Goal: Transaction & Acquisition: Purchase product/service

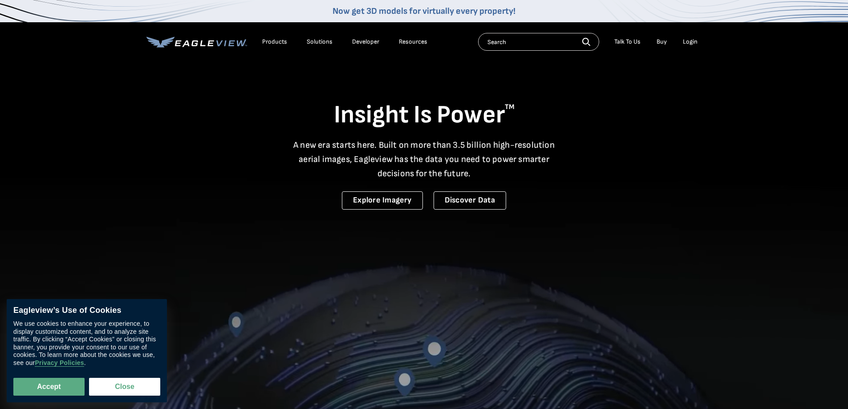
click at [688, 41] on div "Login" at bounding box center [690, 42] width 15 height 8
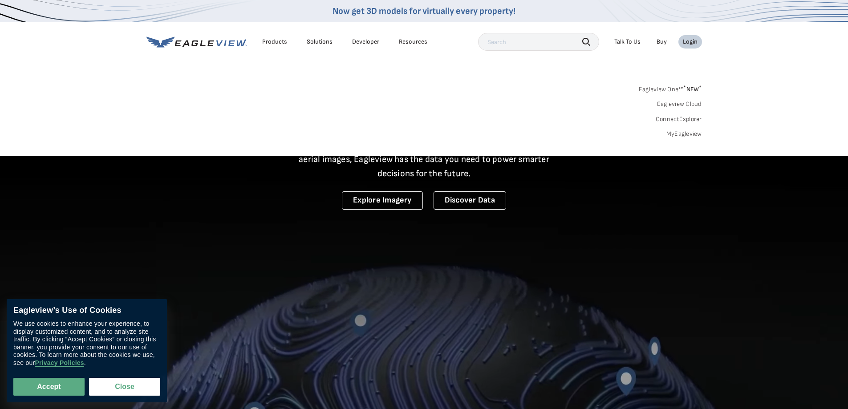
click at [685, 134] on link "MyEagleview" at bounding box center [685, 134] width 36 height 8
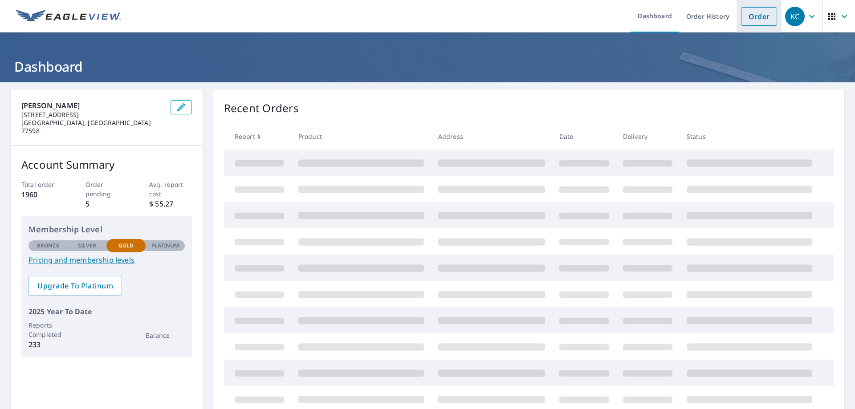
click at [756, 12] on link "Order" at bounding box center [759, 16] width 36 height 19
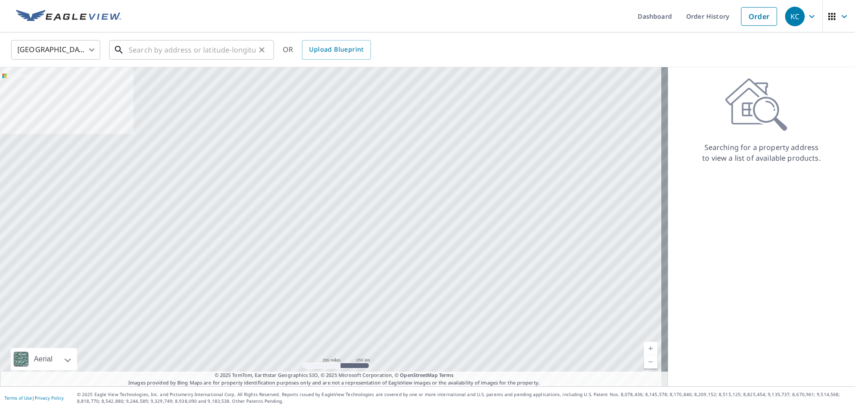
click at [198, 48] on input "text" at bounding box center [192, 49] width 127 height 25
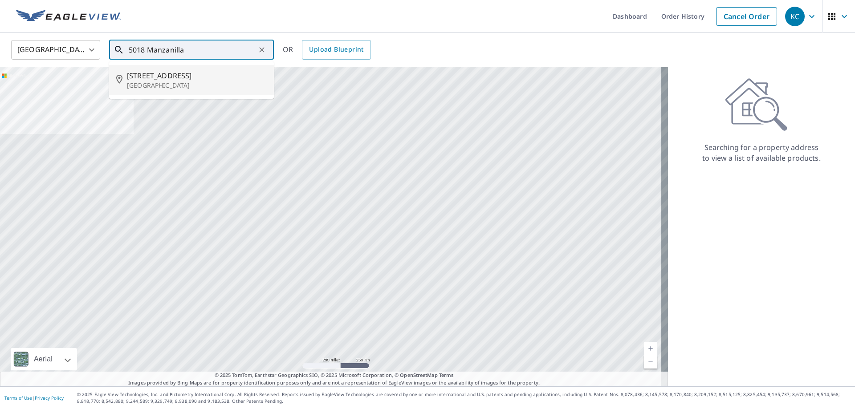
click at [189, 75] on span "[STREET_ADDRESS]" at bounding box center [197, 75] width 140 height 11
type input "[STREET_ADDRESS]"
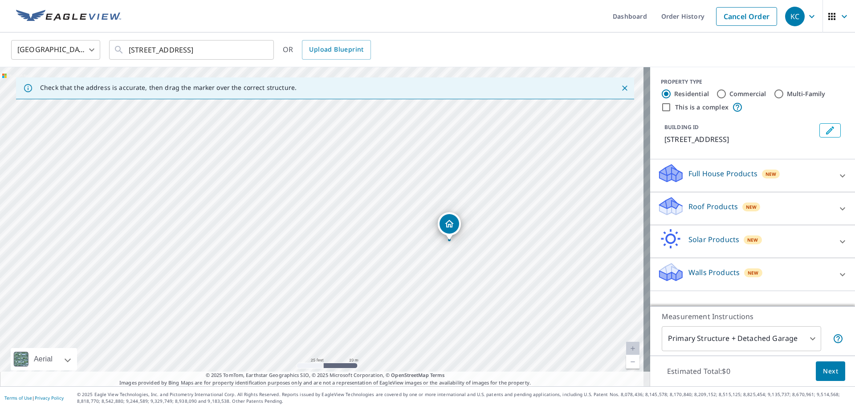
drag, startPoint x: 248, startPoint y: 236, endPoint x: 302, endPoint y: 242, distance: 55.1
click at [302, 242] on div "[STREET_ADDRESS]" at bounding box center [325, 226] width 650 height 319
drag, startPoint x: 447, startPoint y: 223, endPoint x: 451, endPoint y: 218, distance: 6.3
drag, startPoint x: 319, startPoint y: 212, endPoint x: 309, endPoint y: 217, distance: 10.8
click at [700, 212] on p "Roof Products" at bounding box center [712, 206] width 49 height 11
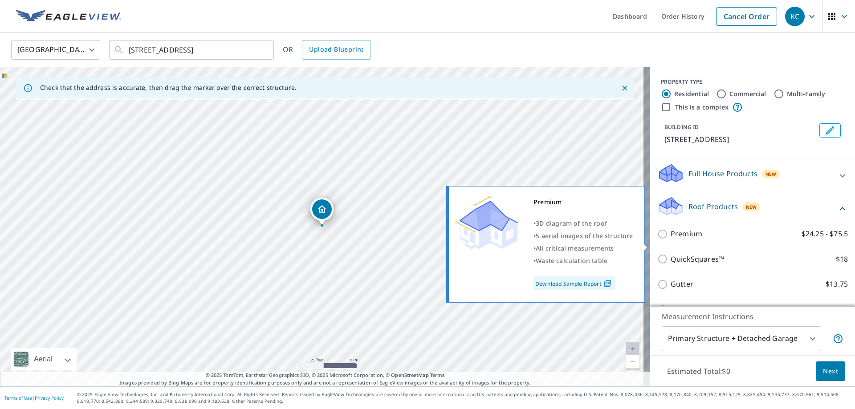
click at [687, 240] on p "Premium" at bounding box center [687, 233] width 32 height 11
click at [671, 240] on input "Premium $24.25 - $75.5" at bounding box center [663, 234] width 13 height 11
checkbox input "true"
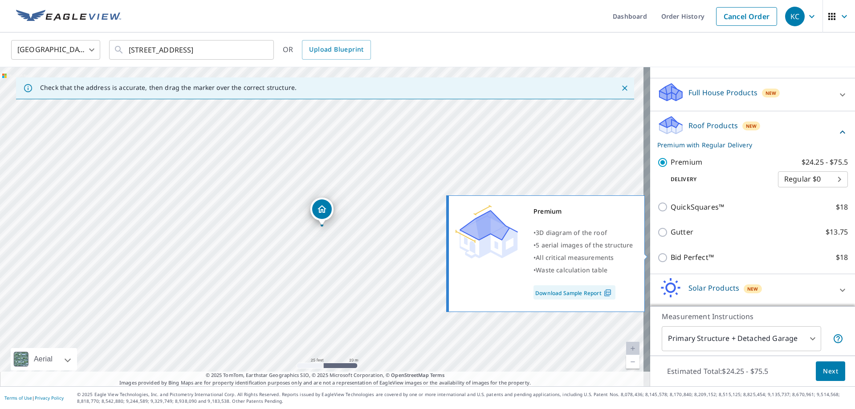
scroll to position [126, 0]
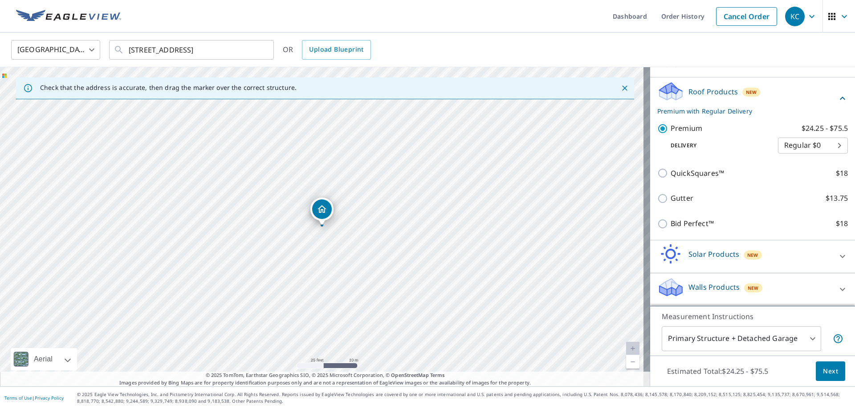
click at [725, 338] on body "KC KC Dashboard Order History Cancel Order KC [GEOGRAPHIC_DATA] [GEOGRAPHIC_DAT…" at bounding box center [427, 204] width 855 height 409
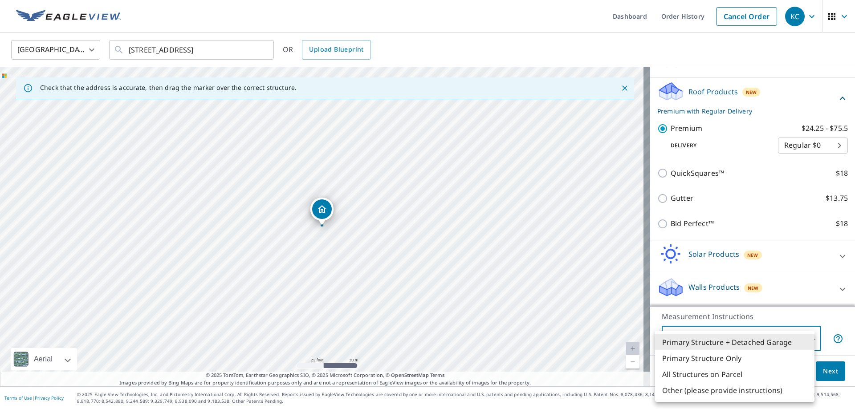
click at [709, 380] on li "All Structures on Parcel" at bounding box center [734, 374] width 159 height 16
type input "3"
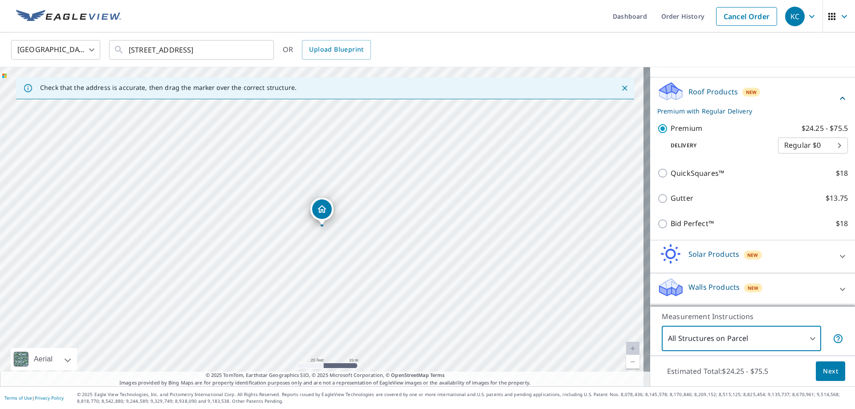
click at [824, 365] on button "Next" at bounding box center [830, 372] width 29 height 20
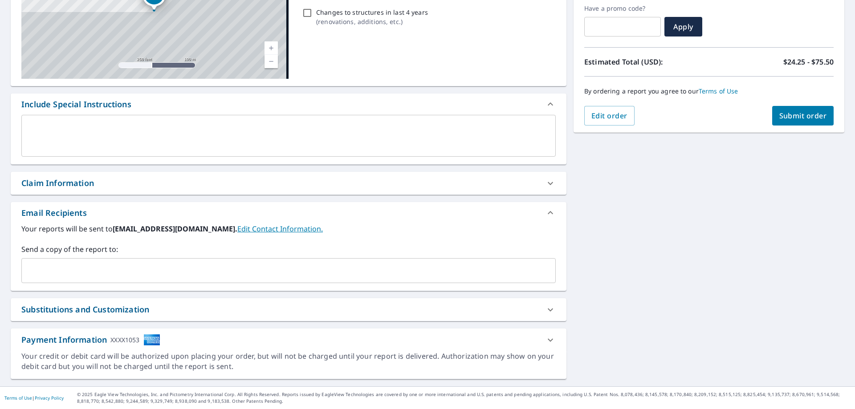
scroll to position [151, 0]
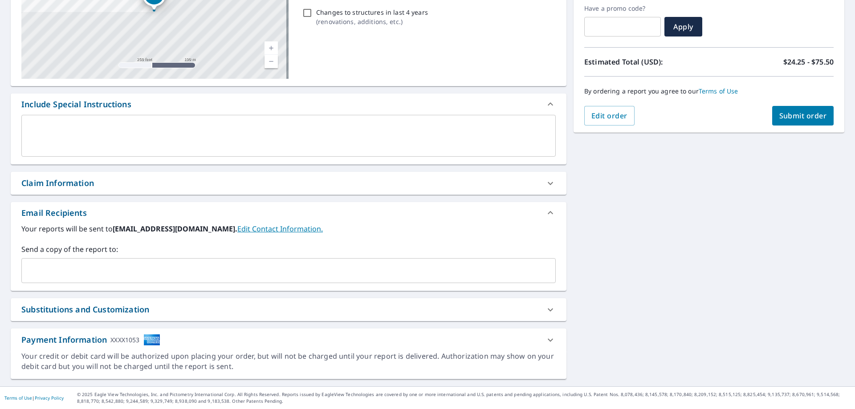
click at [81, 180] on div "Claim Information" at bounding box center [57, 183] width 73 height 12
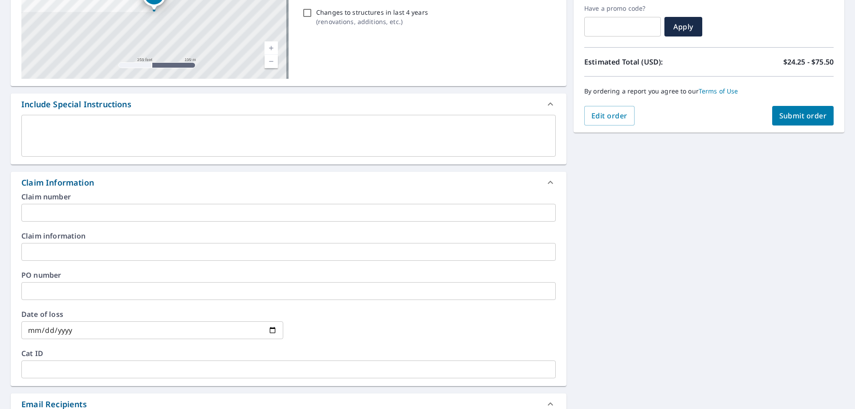
click at [105, 216] on input "text" at bounding box center [288, 213] width 534 height 18
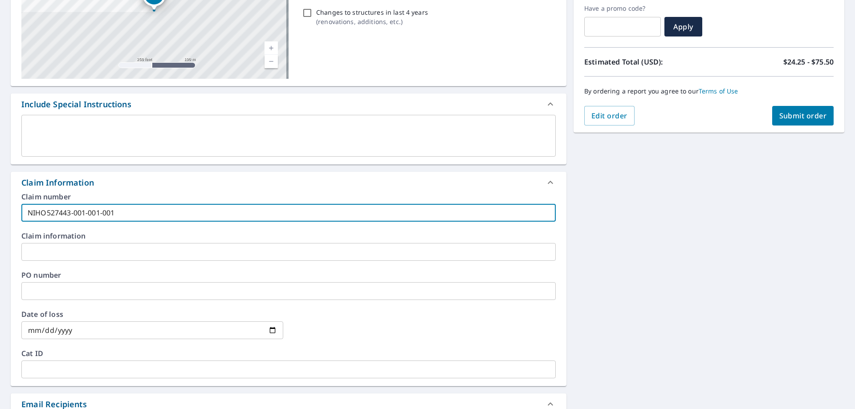
type input "NIHO527443-001-001-001"
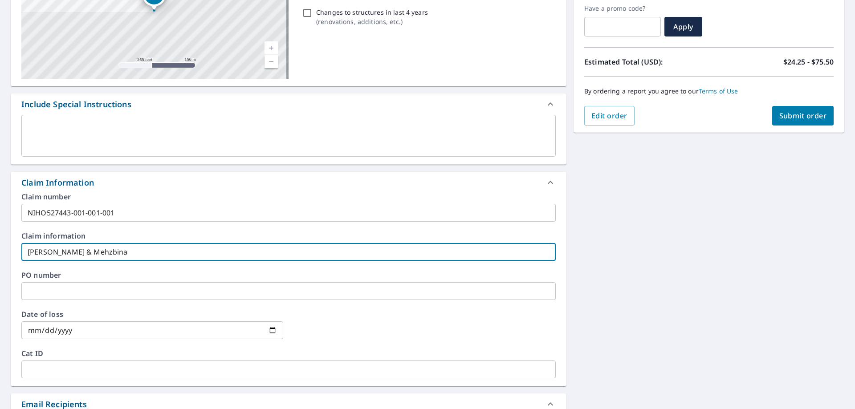
type input "[PERSON_NAME] & Mehzbina"
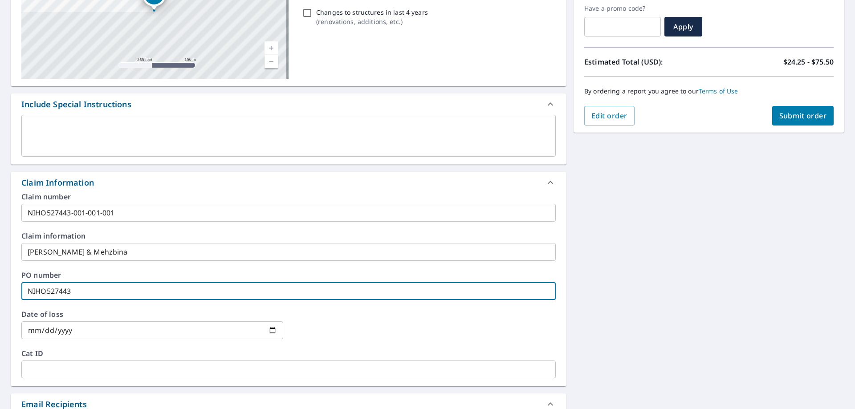
type input "NIHO527443"
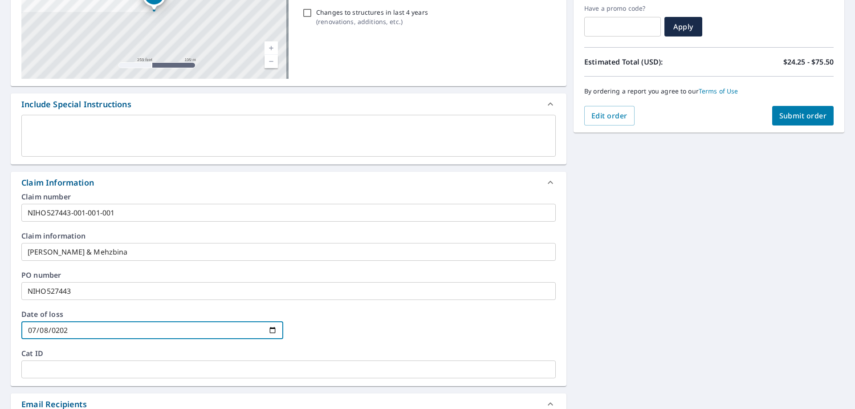
type input "[DATE]"
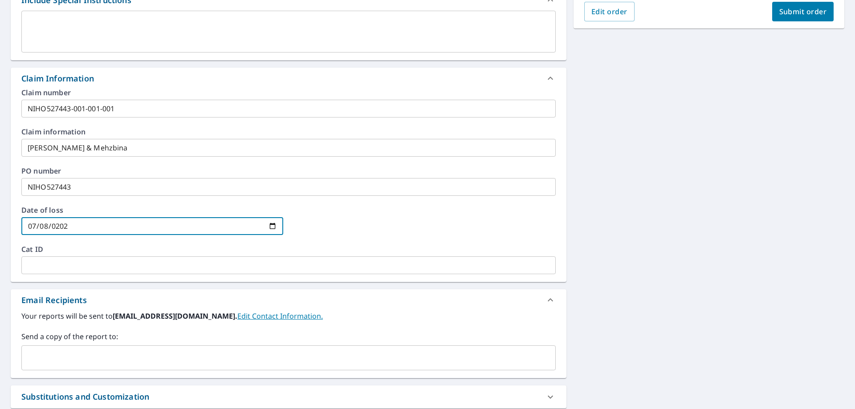
scroll to position [343, 0]
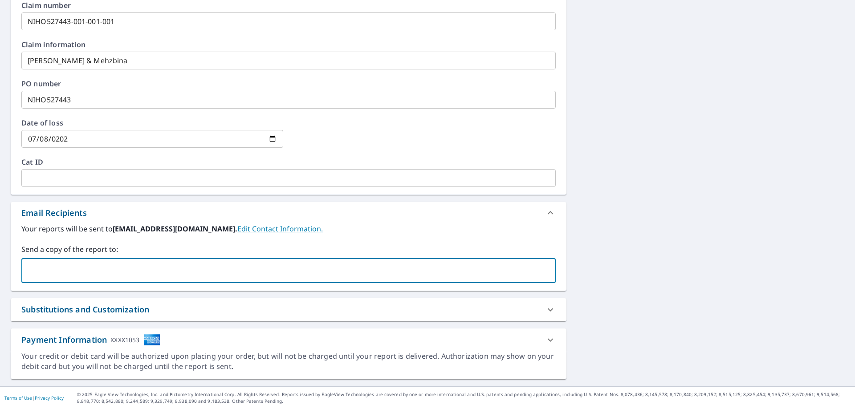
click at [150, 274] on input "text" at bounding box center [281, 270] width 513 height 17
type input "[EMAIL_ADDRESS][DOMAIN_NAME]"
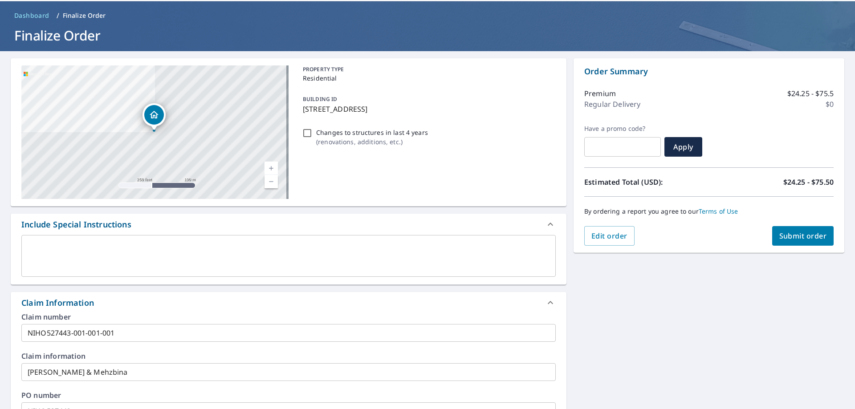
scroll to position [0, 0]
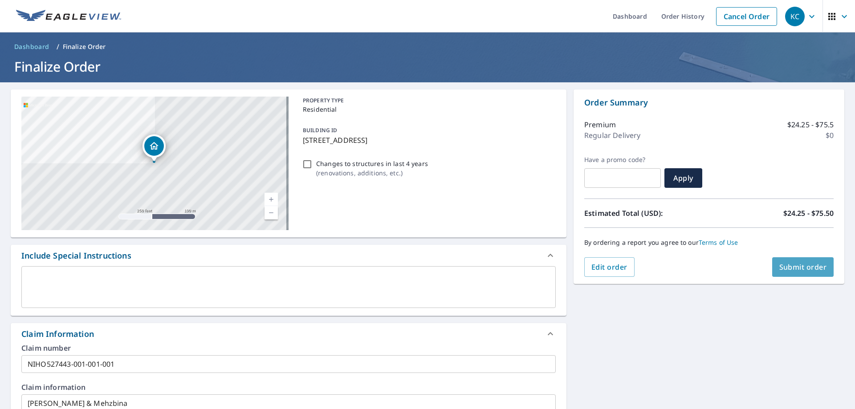
click at [794, 270] on span "Submit order" at bounding box center [803, 267] width 48 height 10
